Goal: Browse casually: Explore the website without a specific task or goal

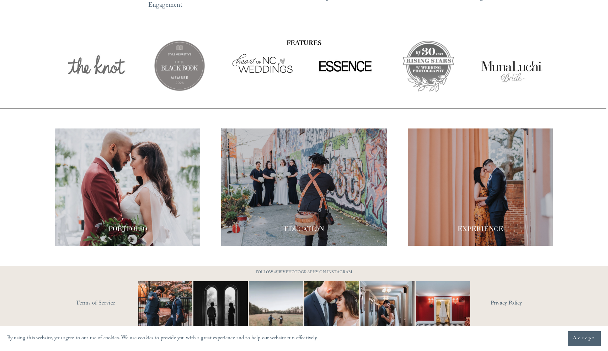
scroll to position [1212, 0]
click at [164, 176] on div at bounding box center [127, 188] width 145 height 118
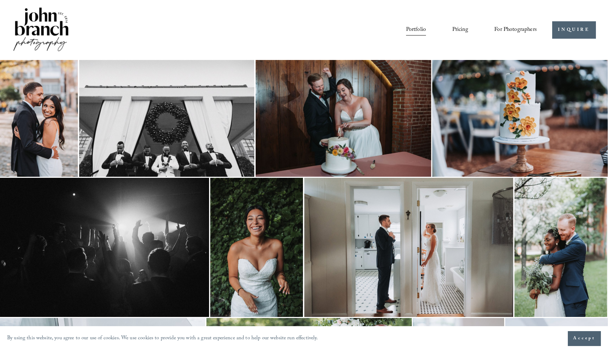
click at [50, 136] on img at bounding box center [39, 118] width 78 height 117
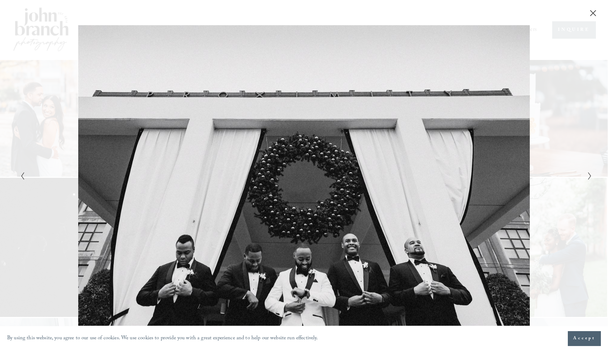
click at [573, 340] on span "Accept" at bounding box center [584, 338] width 22 height 7
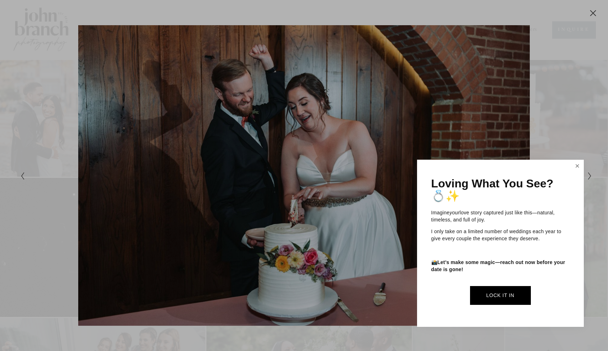
click at [577, 166] on link "Close" at bounding box center [577, 166] width 11 height 11
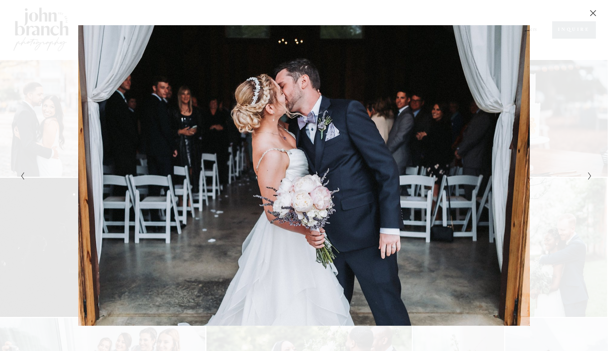
click at [604, 87] on div "Gallery" at bounding box center [304, 175] width 608 height 351
